Goal: Transaction & Acquisition: Purchase product/service

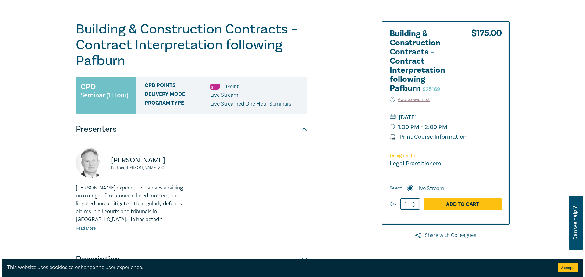
scroll to position [61, 0]
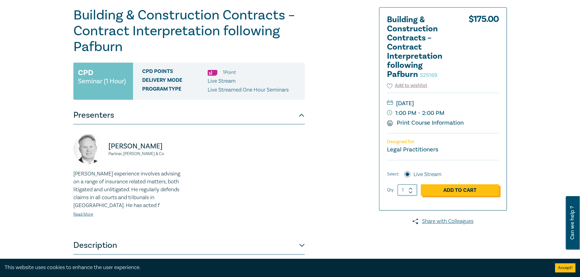
click at [466, 189] on link "Add to Cart" at bounding box center [460, 191] width 78 height 12
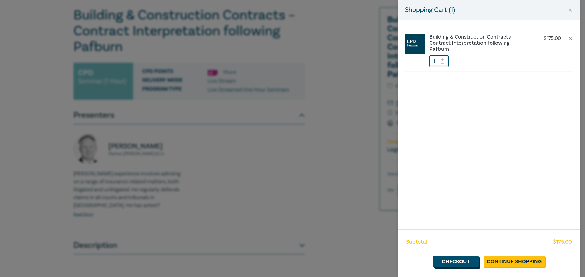
click at [450, 258] on link "Checkout" at bounding box center [456, 262] width 46 height 12
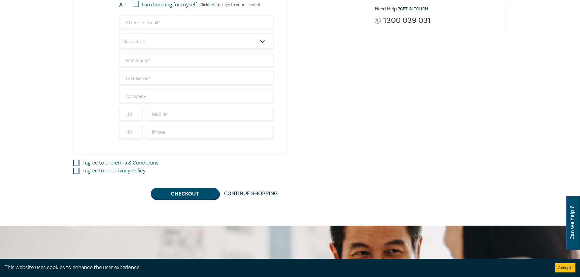
scroll to position [183, 0]
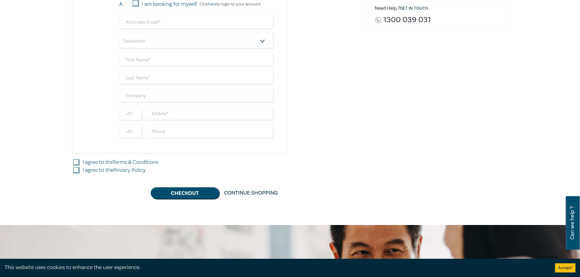
click at [76, 162] on input "I agree to the Terms & Conditions" at bounding box center [76, 163] width 6 height 6
checkbox input "true"
click at [75, 170] on input "I agree to the Privacy Policy" at bounding box center [76, 170] width 6 height 6
checkbox input "true"
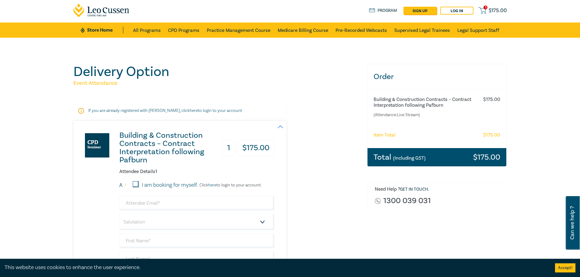
scroll to position [0, 0]
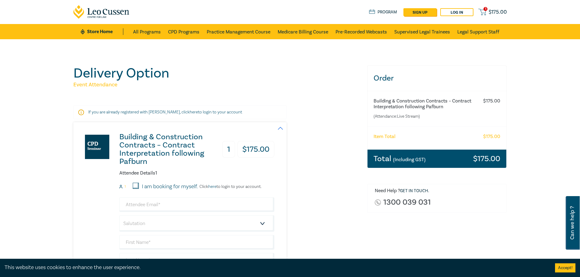
click at [134, 183] on input "I am booking for myself." at bounding box center [136, 186] width 6 height 6
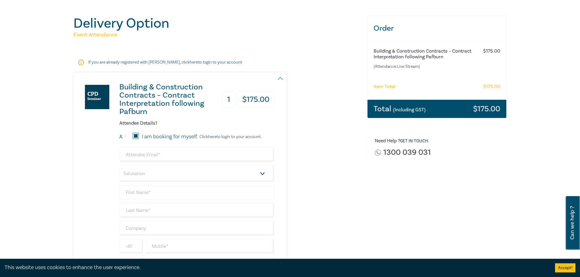
scroll to position [61, 0]
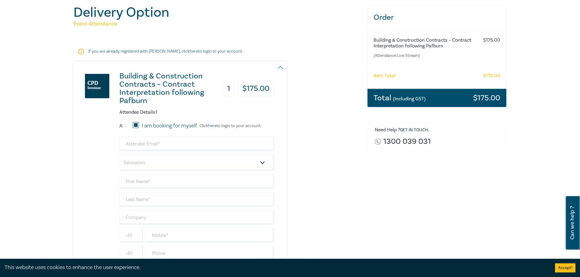
click at [119, 127] on icon at bounding box center [120, 127] width 3 height 1
click at [154, 138] on input "email" at bounding box center [196, 144] width 155 height 15
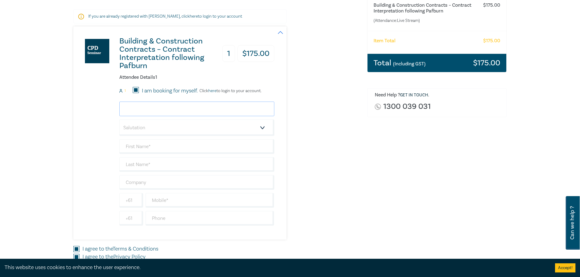
scroll to position [91, 0]
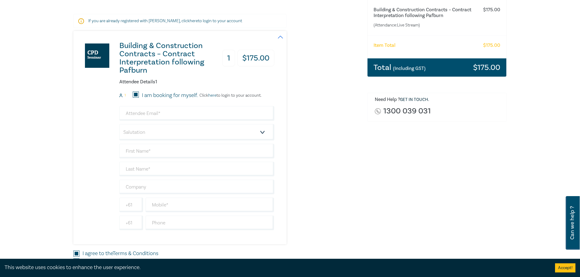
click at [136, 93] on input "I am booking for myself." at bounding box center [136, 95] width 6 height 6
checkbox input "false"
click at [154, 115] on input "email" at bounding box center [196, 113] width 155 height 15
type input "[EMAIL_ADDRESS][DOMAIN_NAME]"
click at [219, 128] on select "Salutation Mr. Mrs. Ms. Miss Dr. Prof. Other" at bounding box center [196, 132] width 155 height 16
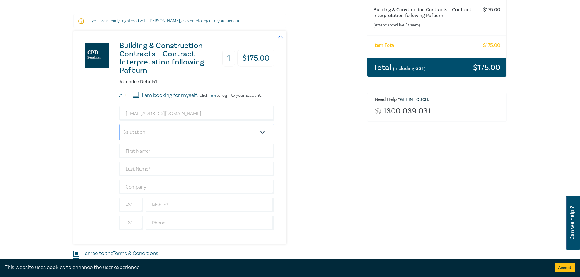
select select "Mrs."
click at [119, 124] on select "Salutation Mr. Mrs. Ms. Miss Dr. Prof. Other" at bounding box center [196, 132] width 155 height 16
click at [176, 148] on input "text" at bounding box center [196, 151] width 155 height 15
type input "[PERSON_NAME]"
type input "Findlay"
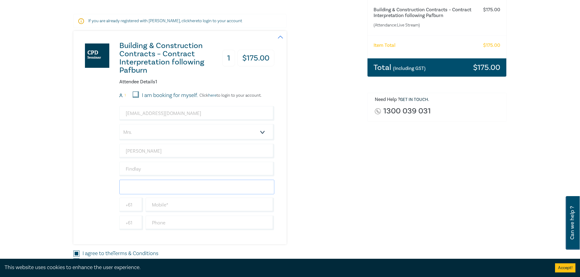
click at [160, 189] on input "text" at bounding box center [196, 187] width 155 height 15
type input "Henley Arch"
click at [356, 177] on div "Building & Construction Contracts – Contract Interpretation following Pafburn 1…" at bounding box center [216, 137] width 287 height 213
click at [180, 202] on input "text" at bounding box center [210, 205] width 129 height 15
click at [174, 203] on input "text" at bounding box center [210, 205] width 129 height 15
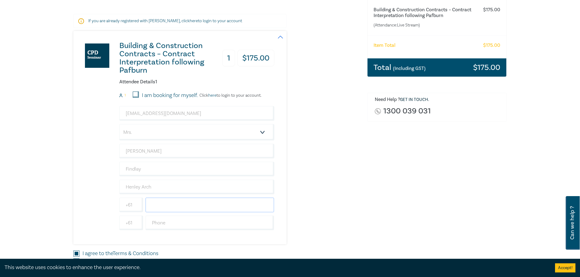
type input "0409140096"
click at [133, 205] on input "text" at bounding box center [131, 205] width 24 height 15
type input "+61"
click at [179, 223] on input "text" at bounding box center [210, 223] width 129 height 15
click at [176, 220] on input "text" at bounding box center [210, 223] width 129 height 15
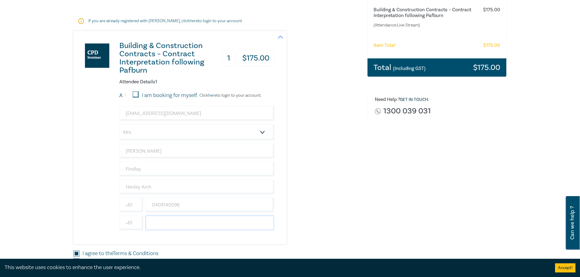
type input "0395745387"
click at [130, 221] on input "+61" at bounding box center [131, 223] width 24 height 15
click at [357, 146] on div "Building & Construction Contracts – Contract Interpretation following Pafburn 1…" at bounding box center [216, 137] width 287 height 213
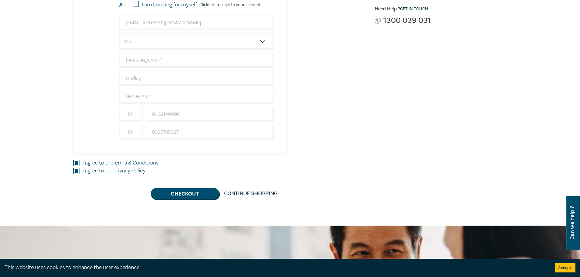
scroll to position [183, 0]
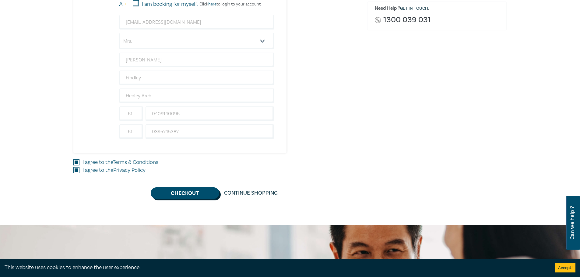
click at [197, 193] on button "Checkout" at bounding box center [185, 194] width 69 height 12
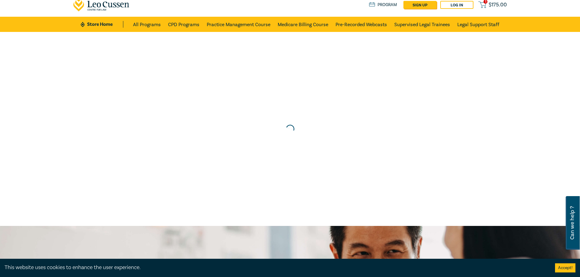
scroll to position [0, 0]
